Goal: Navigation & Orientation: Find specific page/section

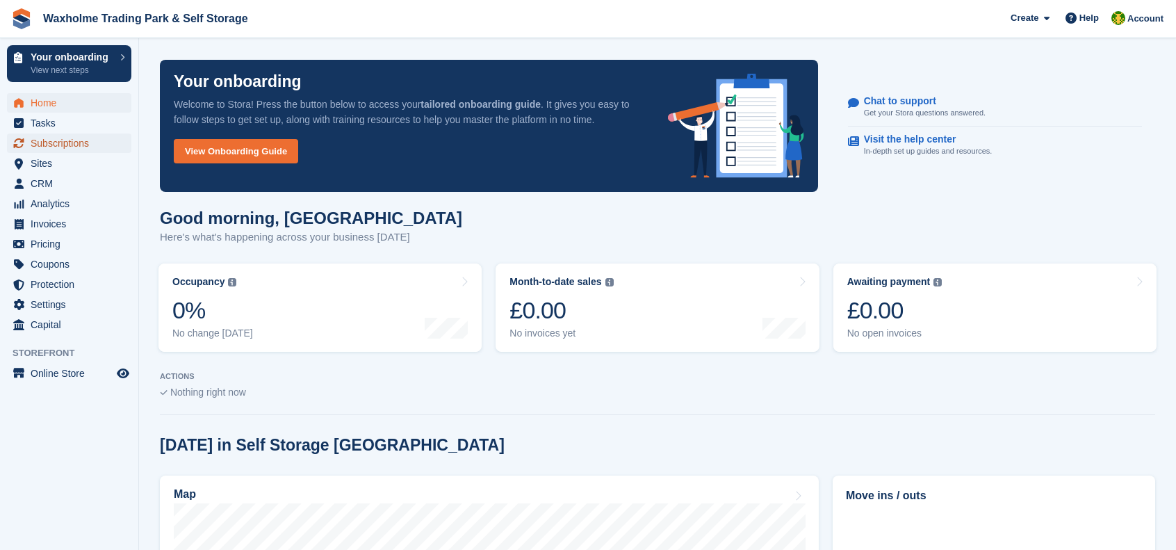
click at [56, 138] on span "Subscriptions" at bounding box center [72, 142] width 83 height 19
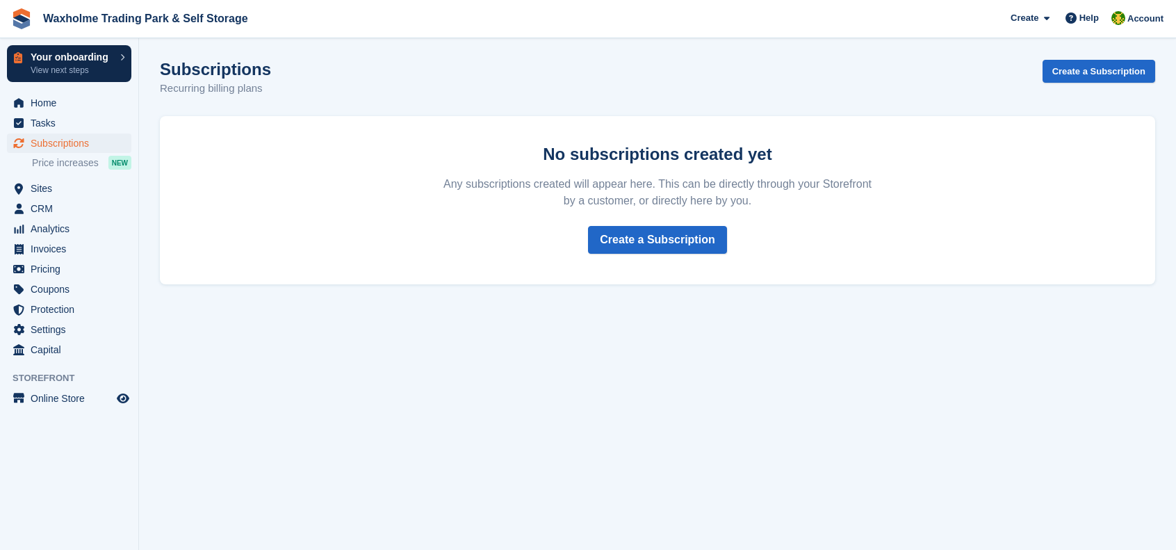
click at [123, 58] on icon at bounding box center [122, 57] width 4 height 7
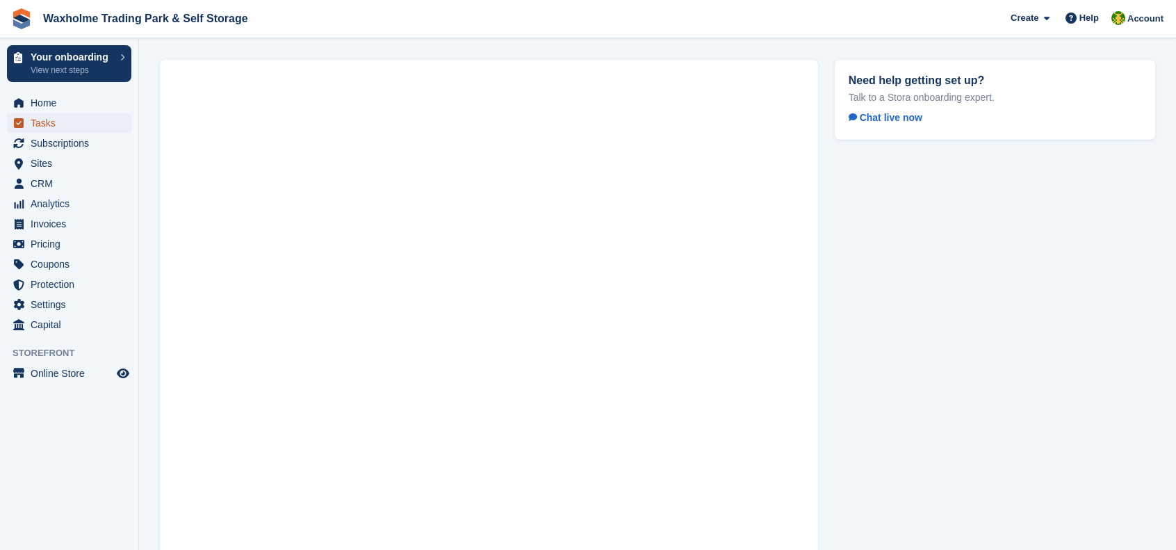
click at [22, 126] on icon "menu" at bounding box center [19, 123] width 10 height 10
